Goal: Task Accomplishment & Management: Use online tool/utility

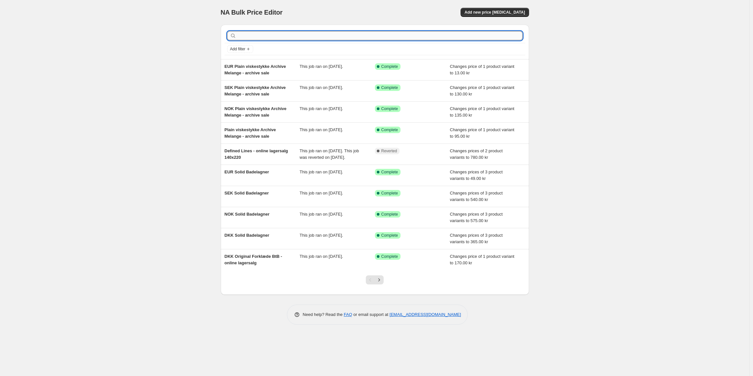
click at [270, 31] on input "text" at bounding box center [380, 35] width 285 height 9
type input "plain ler [PERSON_NAME]"
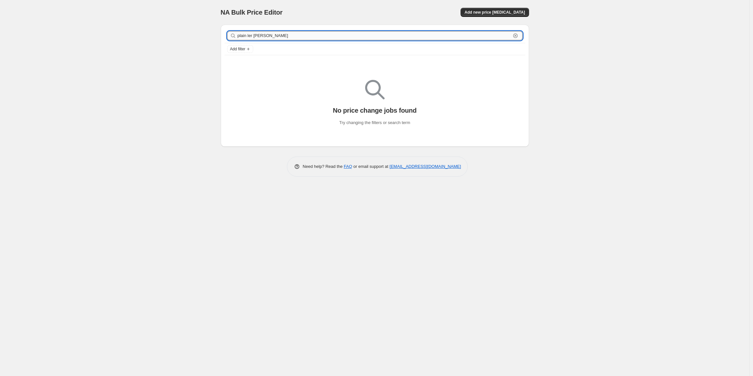
click at [250, 36] on input "plain ler [PERSON_NAME]" at bounding box center [374, 35] width 273 height 9
click at [269, 35] on input "plain ler [PERSON_NAME]" at bounding box center [374, 35] width 273 height 9
type input "plain ler mela"
drag, startPoint x: 269, startPoint y: 35, endPoint x: 234, endPoint y: 34, distance: 35.4
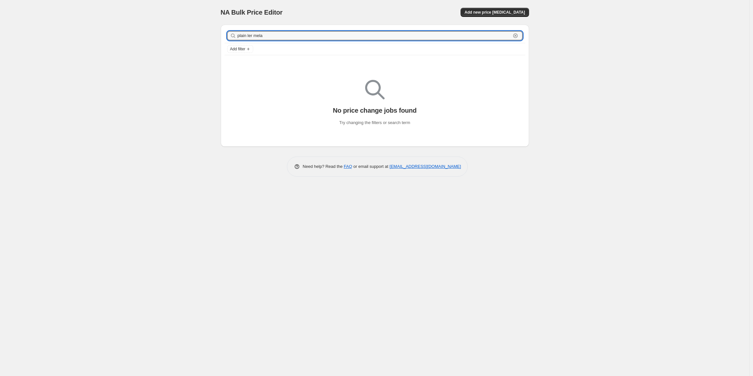
click at [234, 34] on div "plain ler mela Clear" at bounding box center [374, 35] width 295 height 9
type input "ler m"
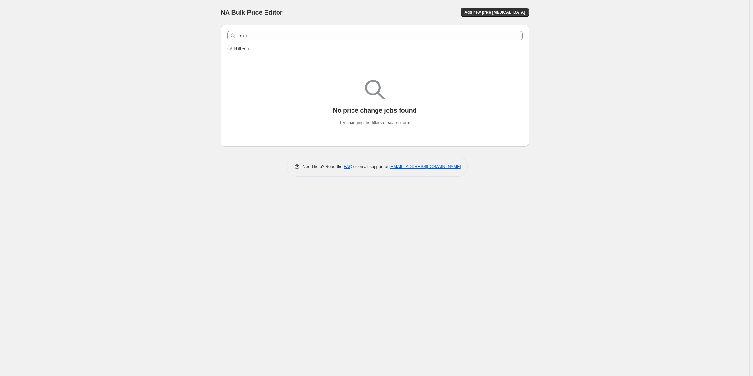
click at [234, 34] on icon at bounding box center [233, 36] width 4 height 4
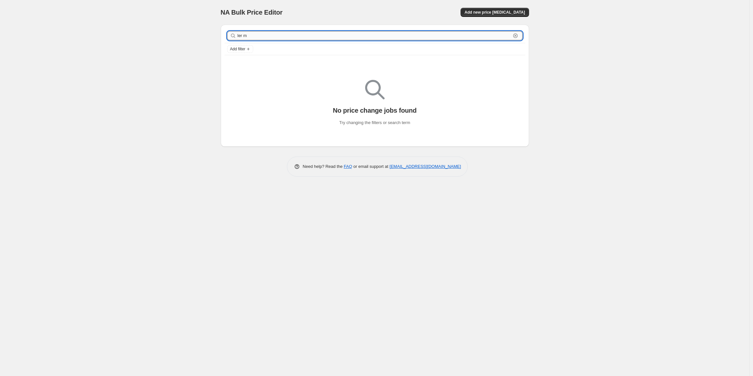
click at [246, 33] on input "ler m" at bounding box center [374, 35] width 273 height 9
type input "hørviske"
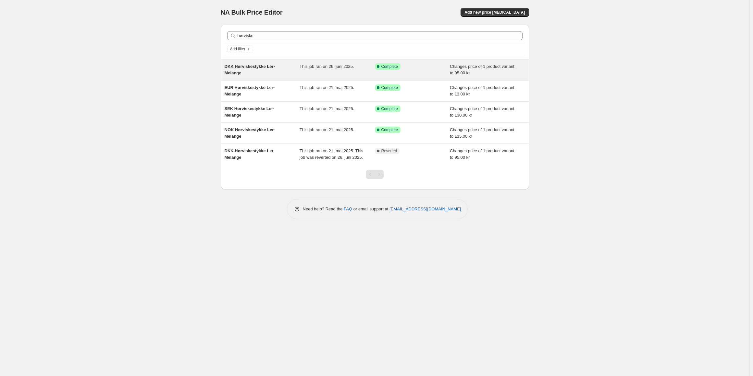
click at [258, 71] on div "DKK Hørviskestykke Ler-Melange" at bounding box center [262, 69] width 75 height 13
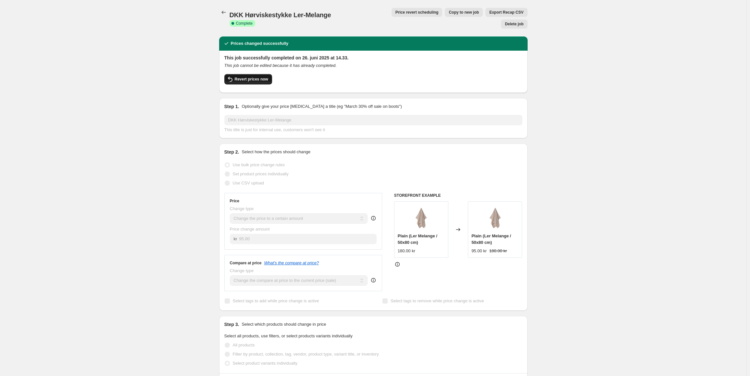
click at [249, 74] on button "Revert prices now" at bounding box center [248, 79] width 48 height 10
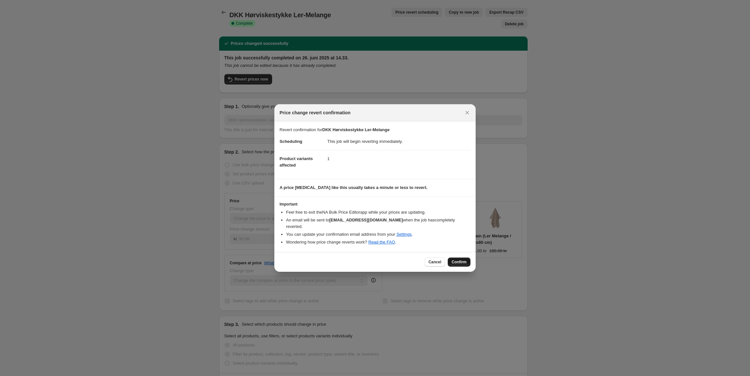
click at [467, 259] on button "Confirm" at bounding box center [459, 261] width 23 height 9
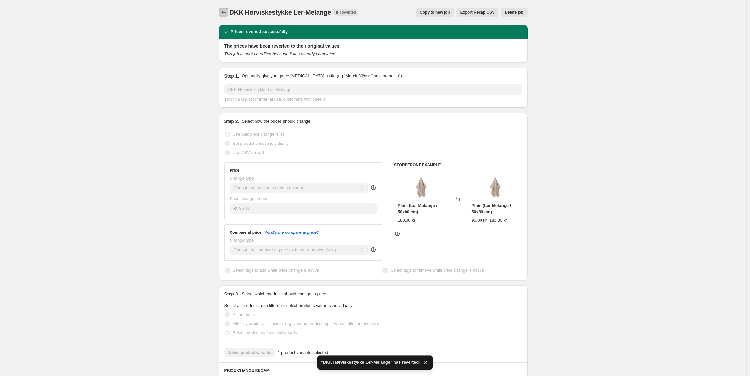
click at [226, 12] on icon "Price change jobs" at bounding box center [223, 12] width 6 height 6
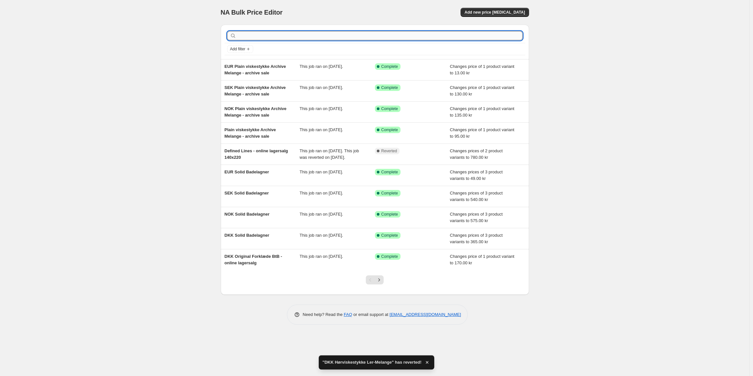
click at [261, 31] on input "text" at bounding box center [380, 35] width 285 height 9
type input "hørv"
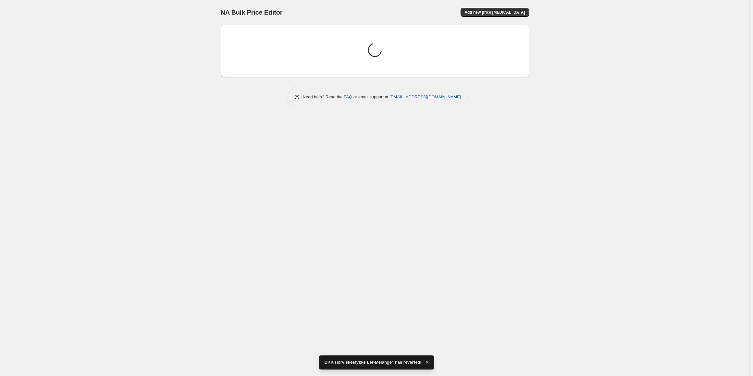
click at [261, 31] on div "Loading price change jobs..." at bounding box center [375, 51] width 298 height 42
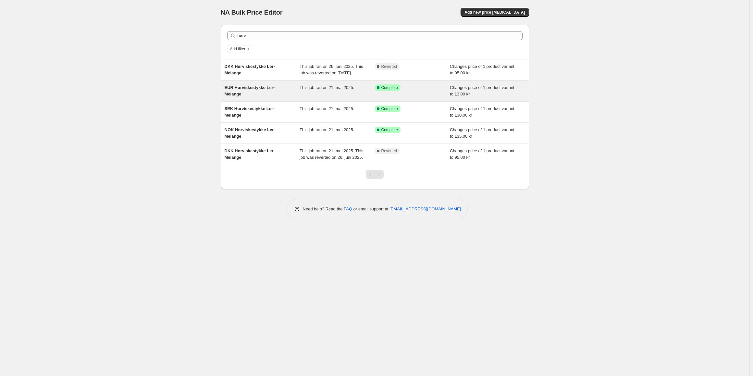
click at [271, 97] on div "EUR Hørviskestykke Ler-Melange" at bounding box center [262, 90] width 75 height 13
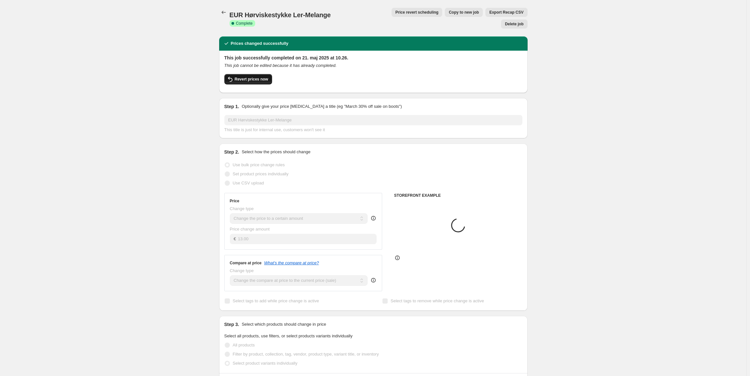
click at [246, 74] on button "Revert prices now" at bounding box center [248, 79] width 48 height 10
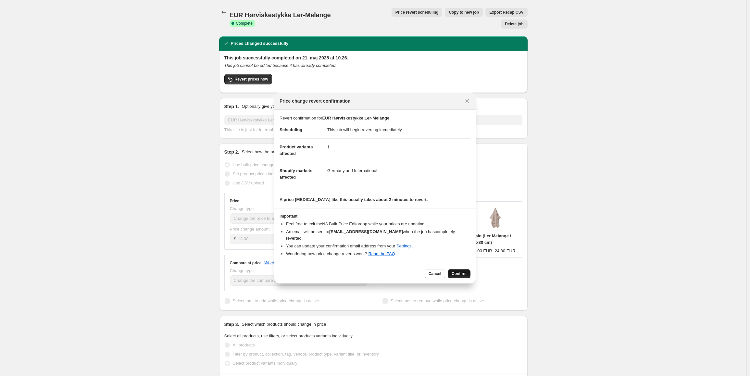
click at [456, 271] on span "Confirm" at bounding box center [459, 273] width 15 height 5
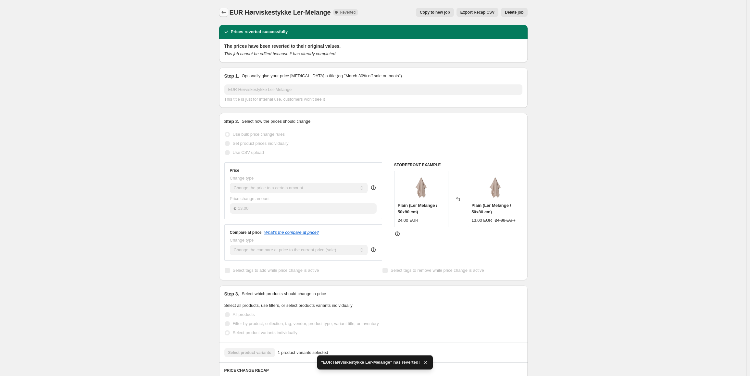
click at [225, 13] on icon "Price change jobs" at bounding box center [223, 12] width 6 height 6
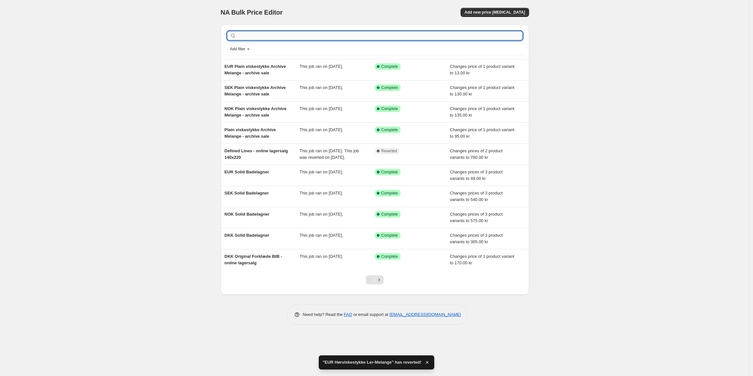
click at [267, 38] on input "text" at bounding box center [380, 35] width 285 height 9
type input "hørv"
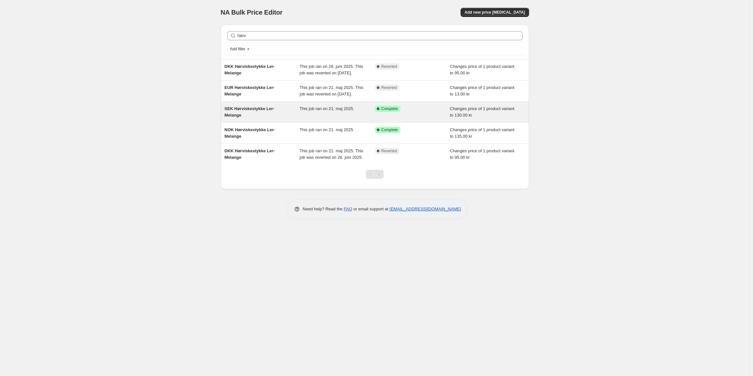
click at [328, 119] on div "This job ran on 21. maj 2025." at bounding box center [337, 112] width 75 height 13
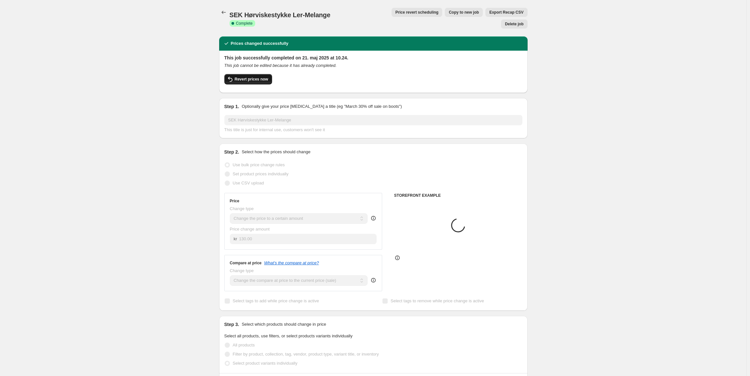
click at [258, 74] on button "Revert prices now" at bounding box center [248, 79] width 48 height 10
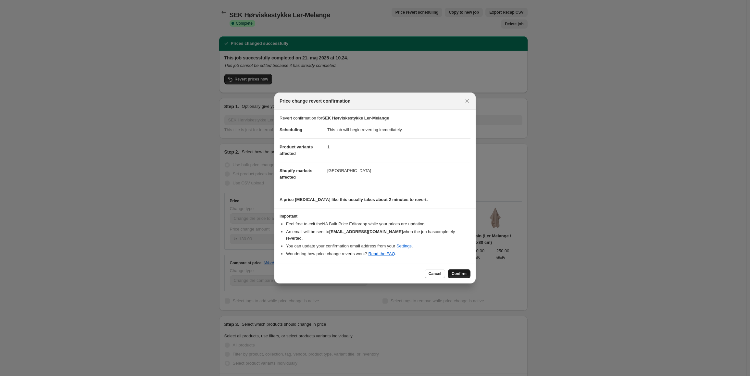
click at [459, 272] on span "Confirm" at bounding box center [459, 273] width 15 height 5
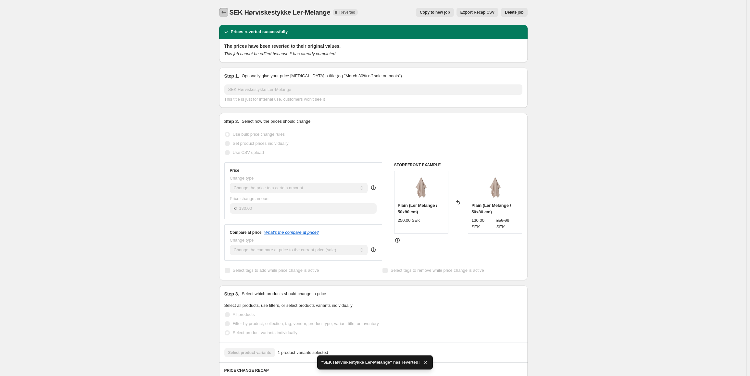
click at [222, 14] on icon "Price change jobs" at bounding box center [223, 12] width 6 height 6
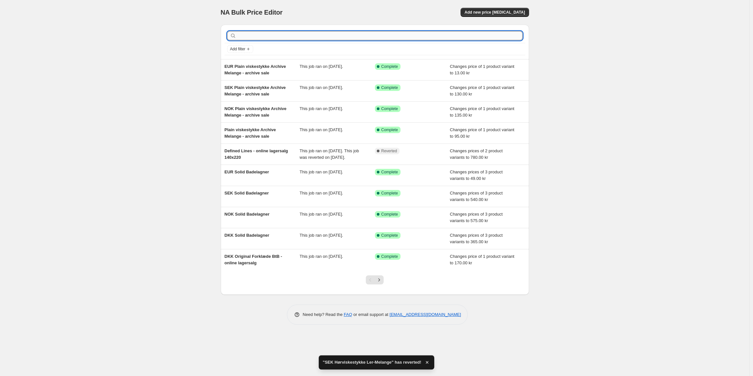
click at [285, 39] on input "text" at bounding box center [380, 35] width 285 height 9
type input "høtv"
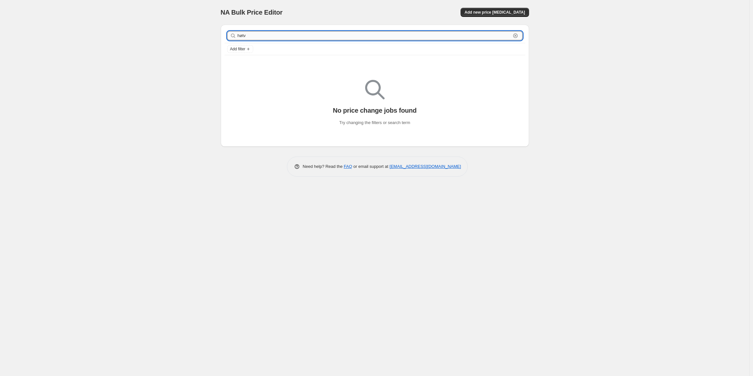
click at [254, 38] on input "høtv" at bounding box center [374, 35] width 273 height 9
type input "hørv"
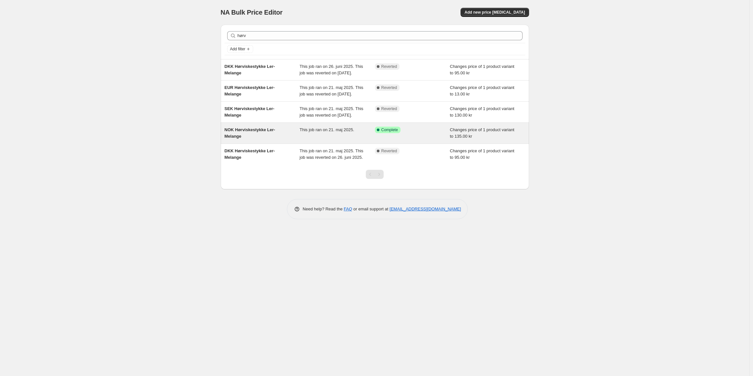
click at [303, 140] on div "This job ran on 21. maj 2025." at bounding box center [337, 133] width 75 height 13
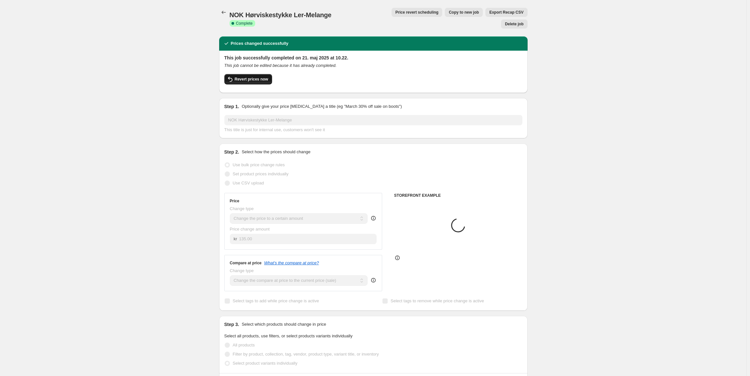
click at [258, 77] on span "Revert prices now" at bounding box center [251, 79] width 33 height 5
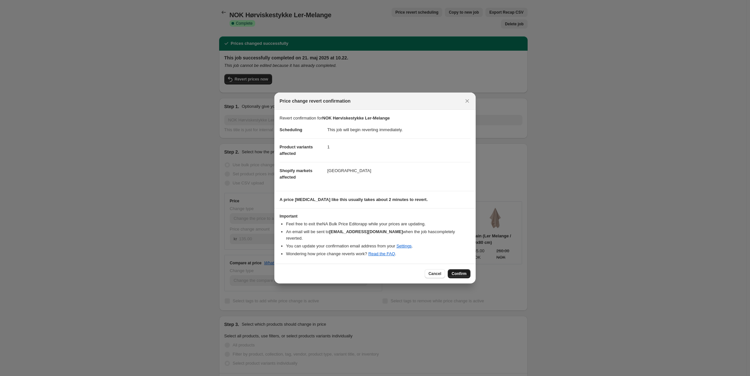
click at [468, 271] on button "Confirm" at bounding box center [459, 273] width 23 height 9
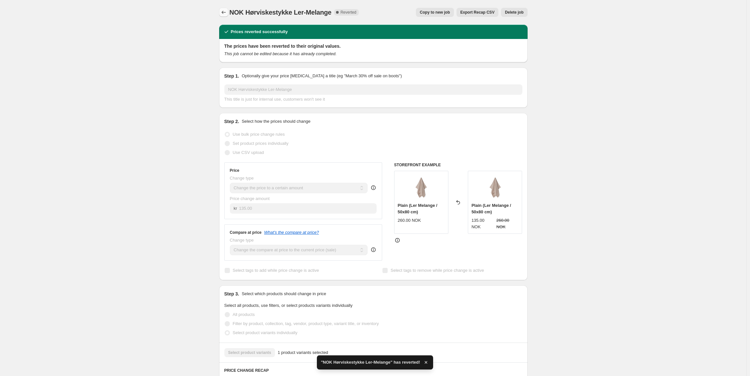
click at [221, 15] on button "Price change jobs" at bounding box center [223, 12] width 9 height 9
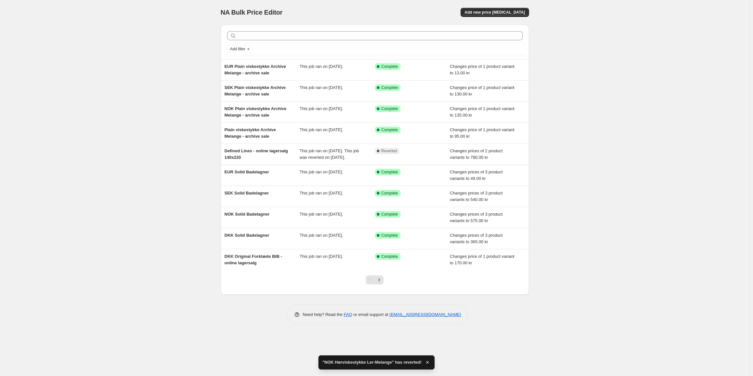
click at [324, 43] on div "Add filter" at bounding box center [375, 49] width 301 height 12
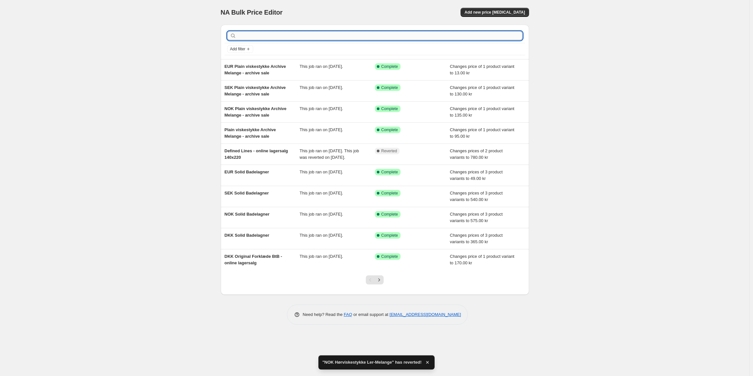
click at [319, 38] on input "text" at bounding box center [380, 35] width 285 height 9
type input "hørv"
click at [291, 33] on input "text" at bounding box center [380, 35] width 285 height 9
type input "original stripe archive"
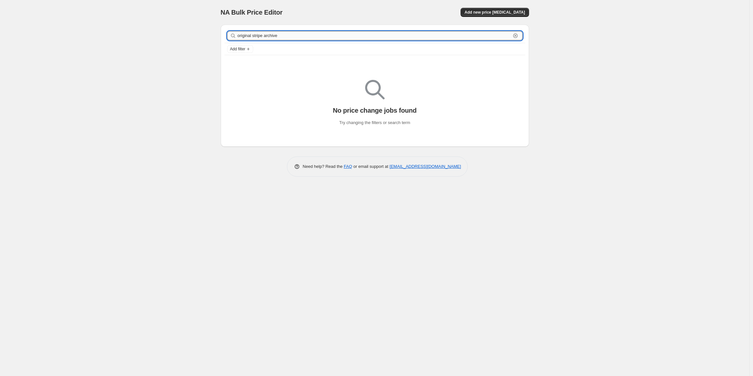
click at [274, 33] on input "original stripe archive" at bounding box center [374, 35] width 273 height 9
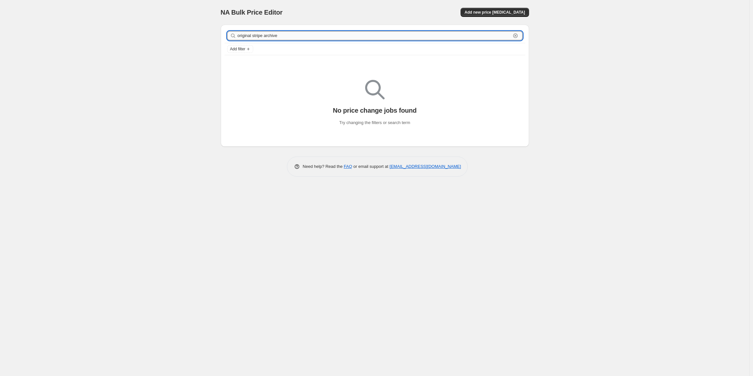
type input "original stripe"
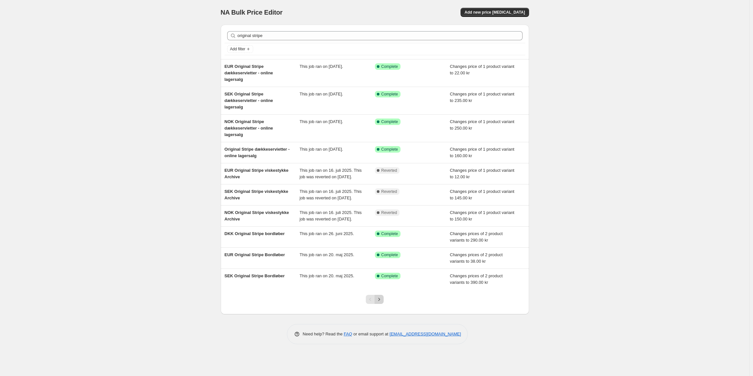
click at [378, 303] on icon "Next" at bounding box center [379, 299] width 6 height 6
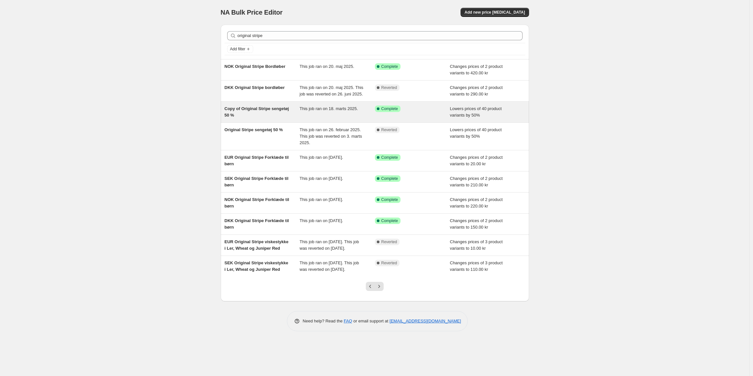
click at [294, 110] on div "Copy of Original Stripe sengetøj 50 %" at bounding box center [262, 112] width 75 height 13
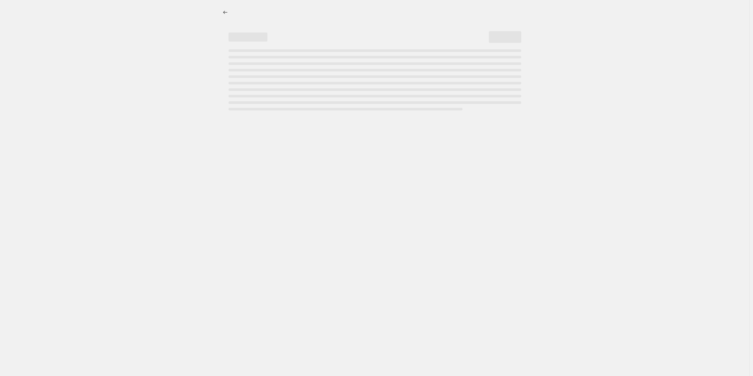
select select "percentage"
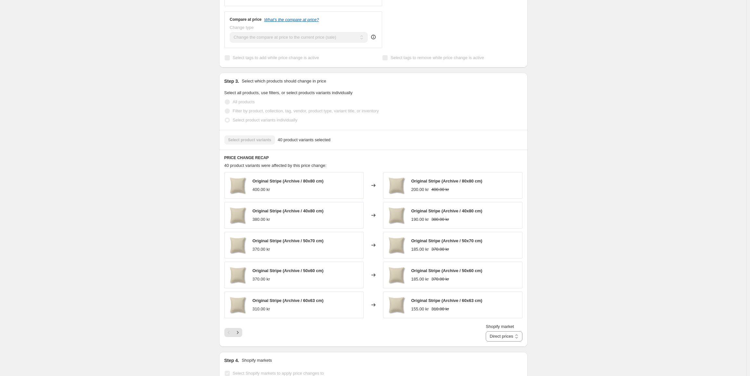
scroll to position [325, 0]
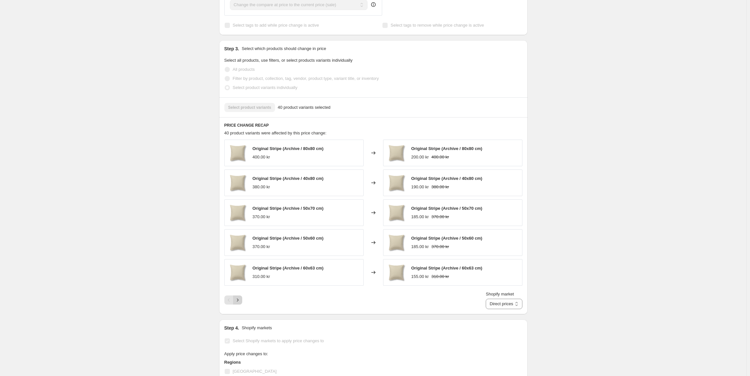
click at [239, 302] on icon "Next" at bounding box center [237, 300] width 6 height 6
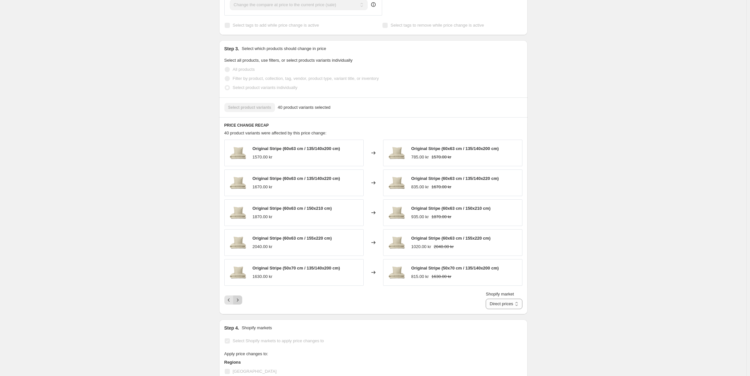
click at [240, 301] on icon "Next" at bounding box center [237, 300] width 6 height 6
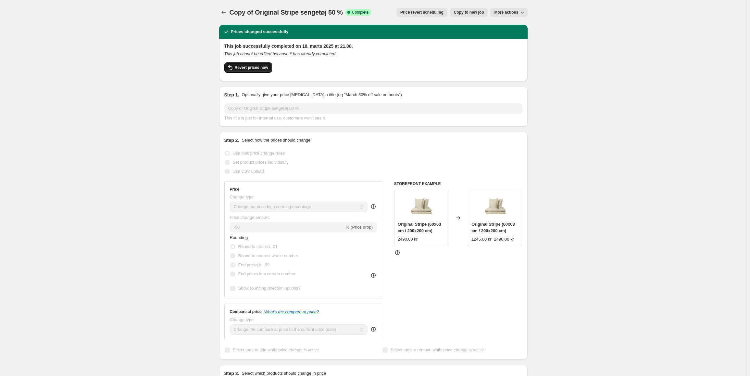
click at [244, 67] on span "Revert prices now" at bounding box center [251, 67] width 33 height 5
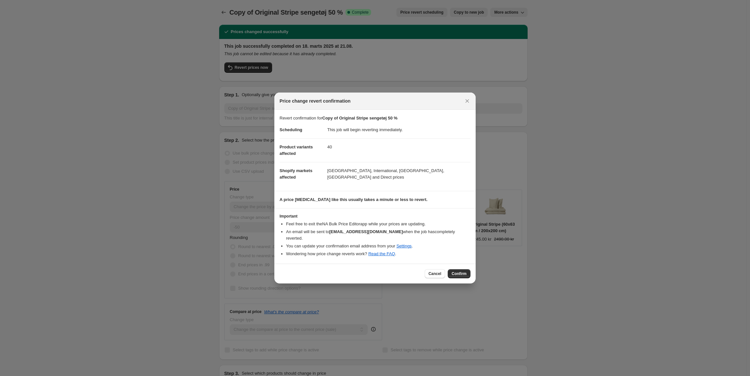
drag, startPoint x: 468, startPoint y: 264, endPoint x: 469, endPoint y: 270, distance: 5.7
click at [469, 266] on div "Cancel Confirm" at bounding box center [374, 274] width 201 height 20
click at [469, 270] on button "Confirm" at bounding box center [459, 273] width 23 height 9
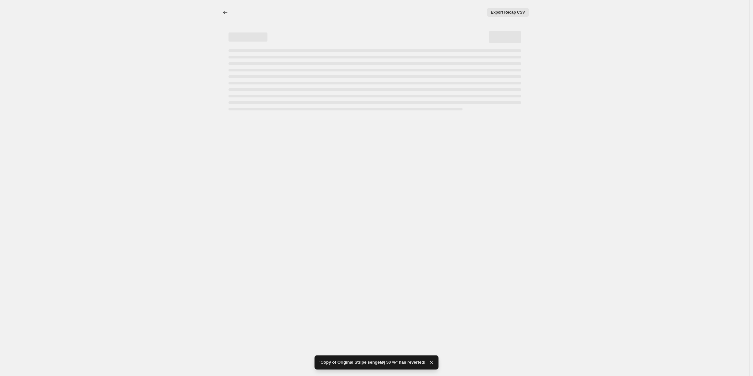
select select "percentage"
